Goal: Check status

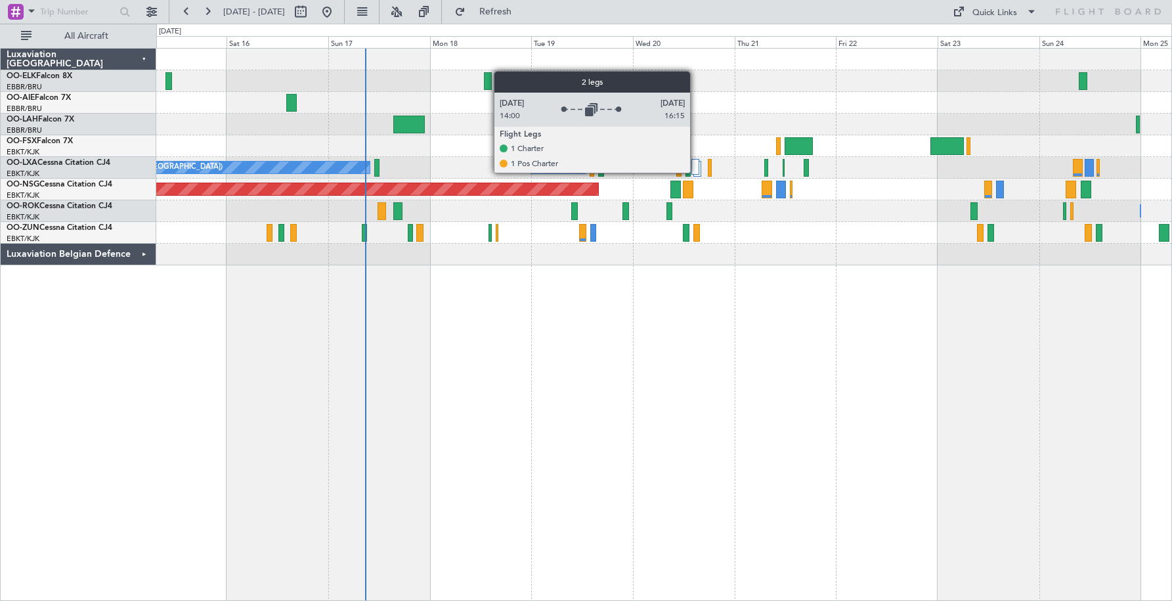
click at [696, 173] on div at bounding box center [696, 167] width 8 height 16
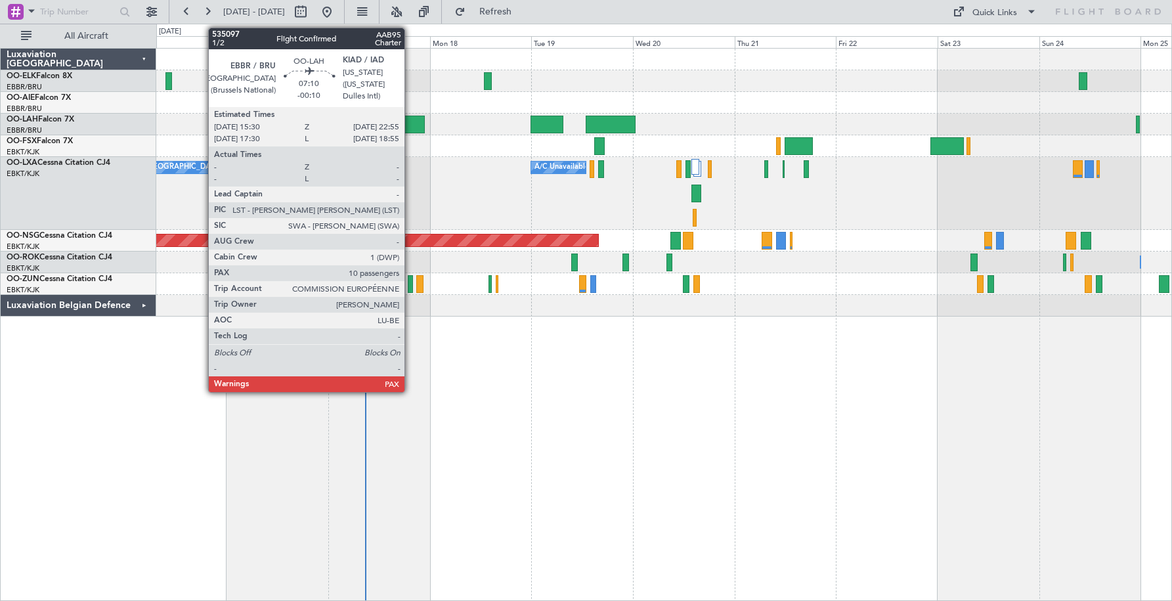
click at [410, 126] on div at bounding box center [409, 125] width 32 height 18
click at [410, 129] on div at bounding box center [409, 125] width 32 height 18
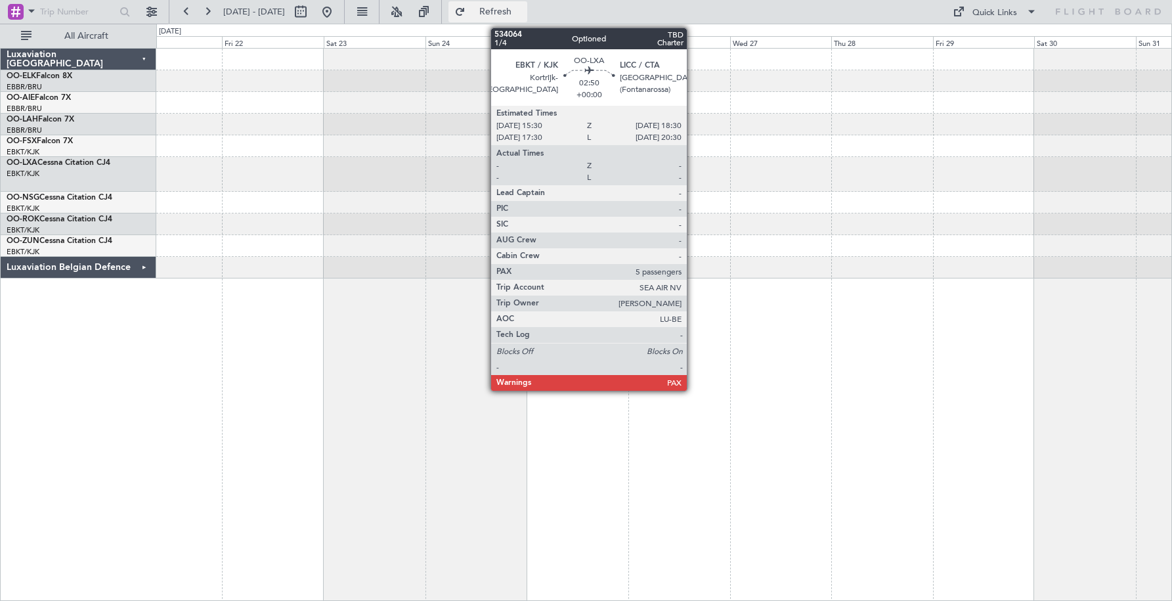
click at [516, 12] on span "Refresh" at bounding box center [495, 11] width 55 height 9
click at [765, 107] on div at bounding box center [663, 103] width 1015 height 22
click at [507, 9] on button "Refresh" at bounding box center [488, 11] width 79 height 21
